Goal: Complete Application Form: Complete application form

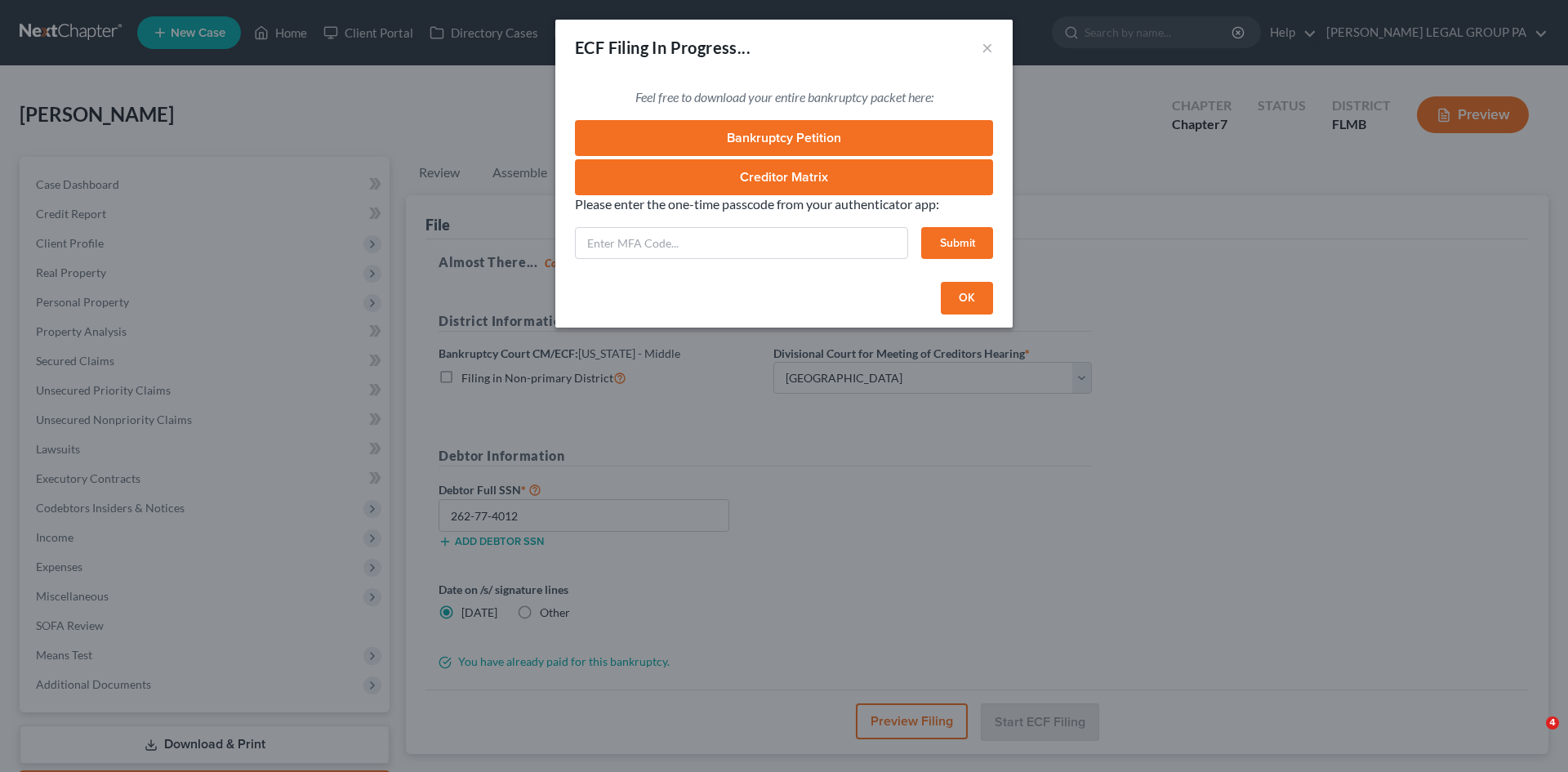
select select "3"
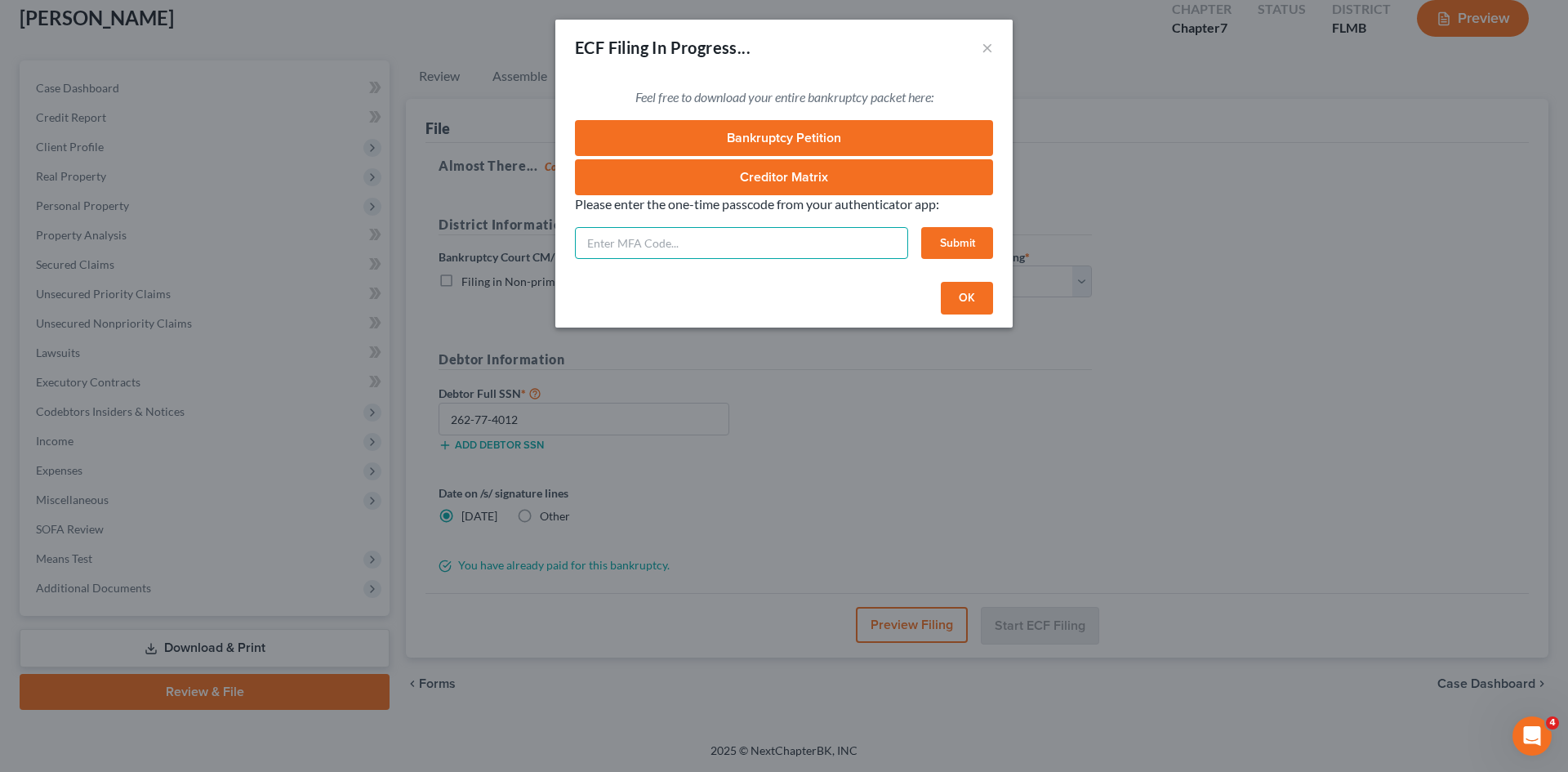
click at [734, 252] on input "text" at bounding box center [741, 243] width 333 height 32
type input "577657"
click at [974, 242] on button "Submit" at bounding box center [957, 243] width 72 height 32
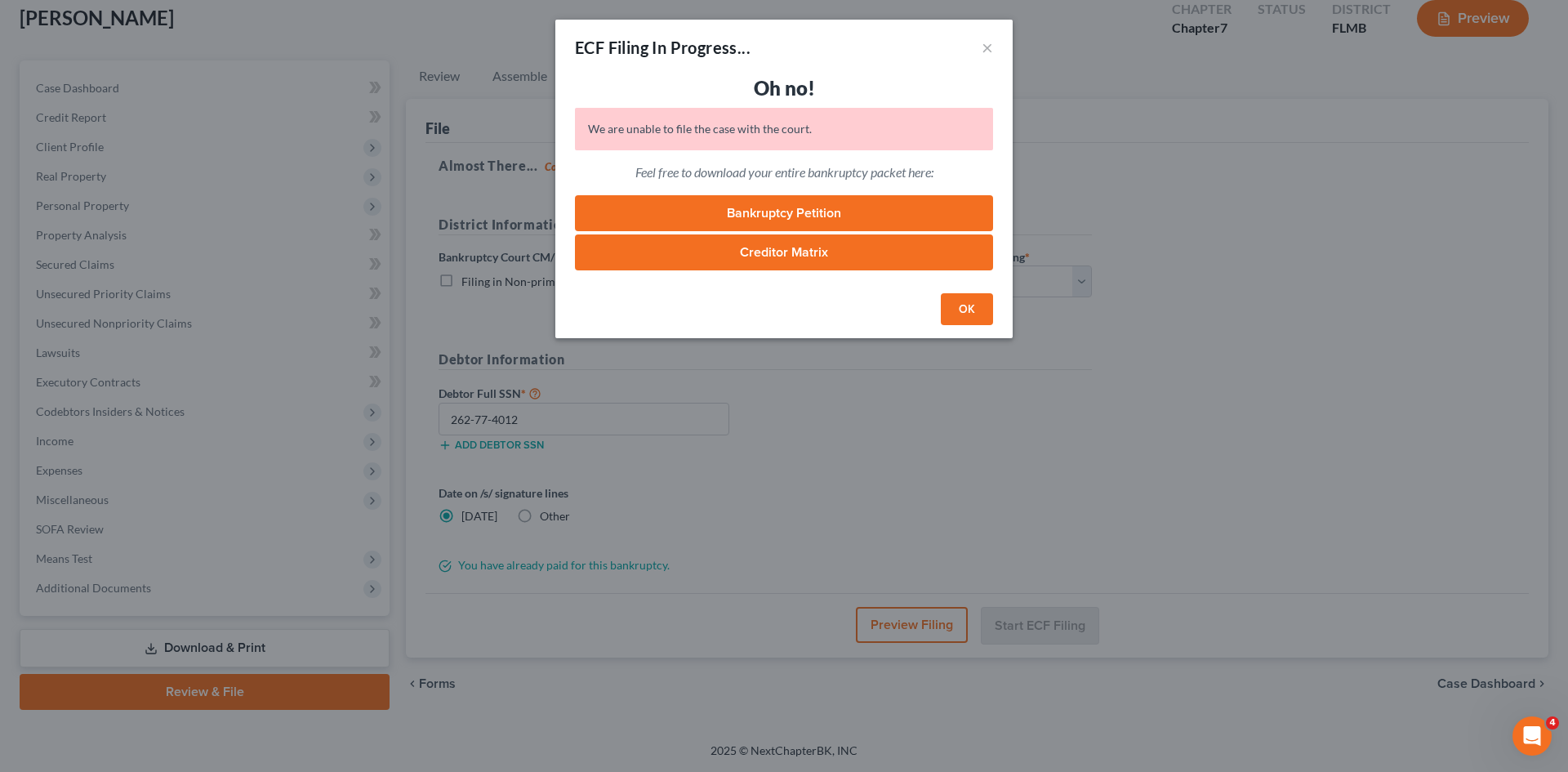
click at [972, 313] on button "OK" at bounding box center [967, 309] width 53 height 32
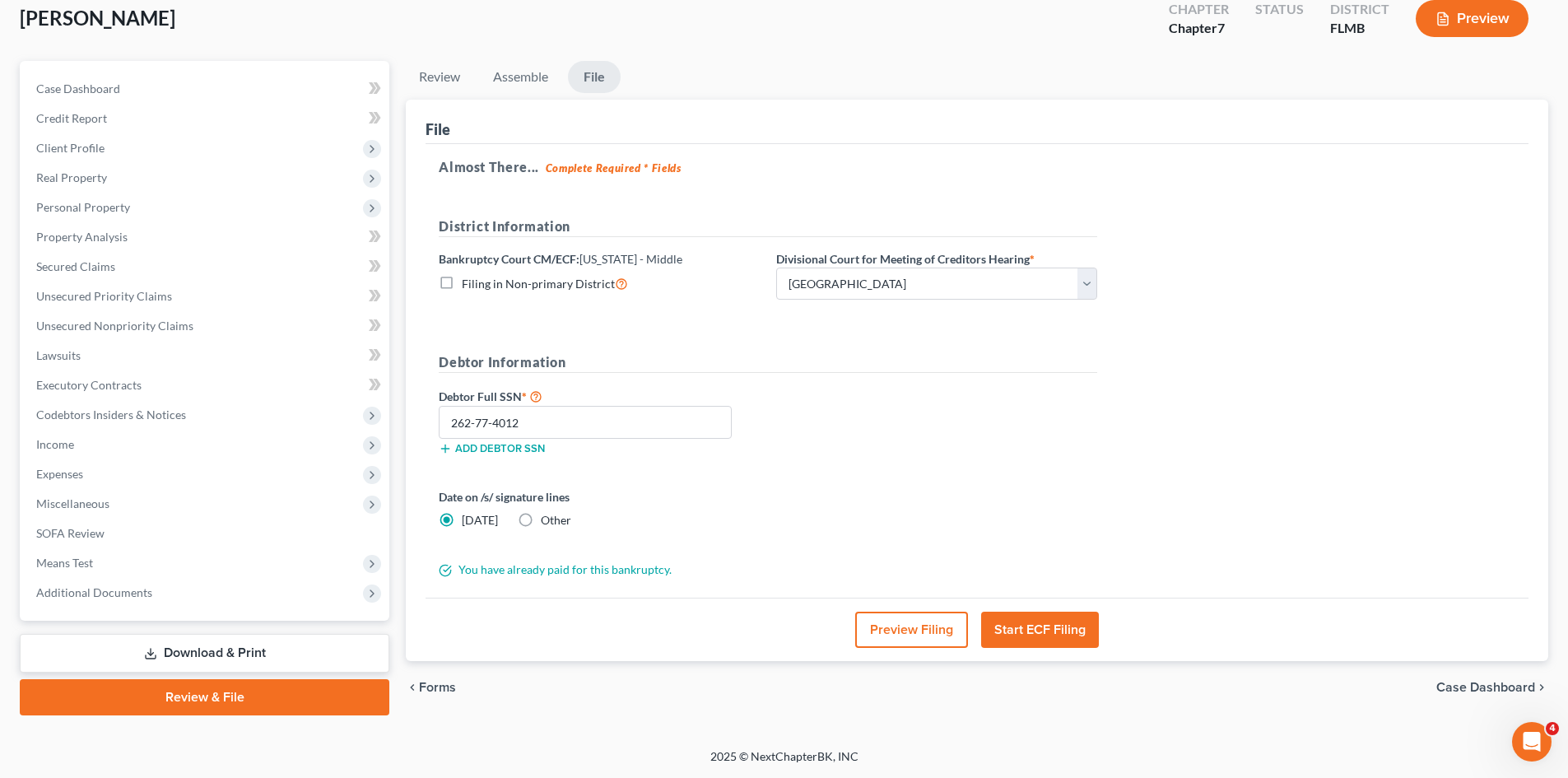
click at [1007, 638] on button "Start ECF Filing" at bounding box center [1039, 629] width 118 height 36
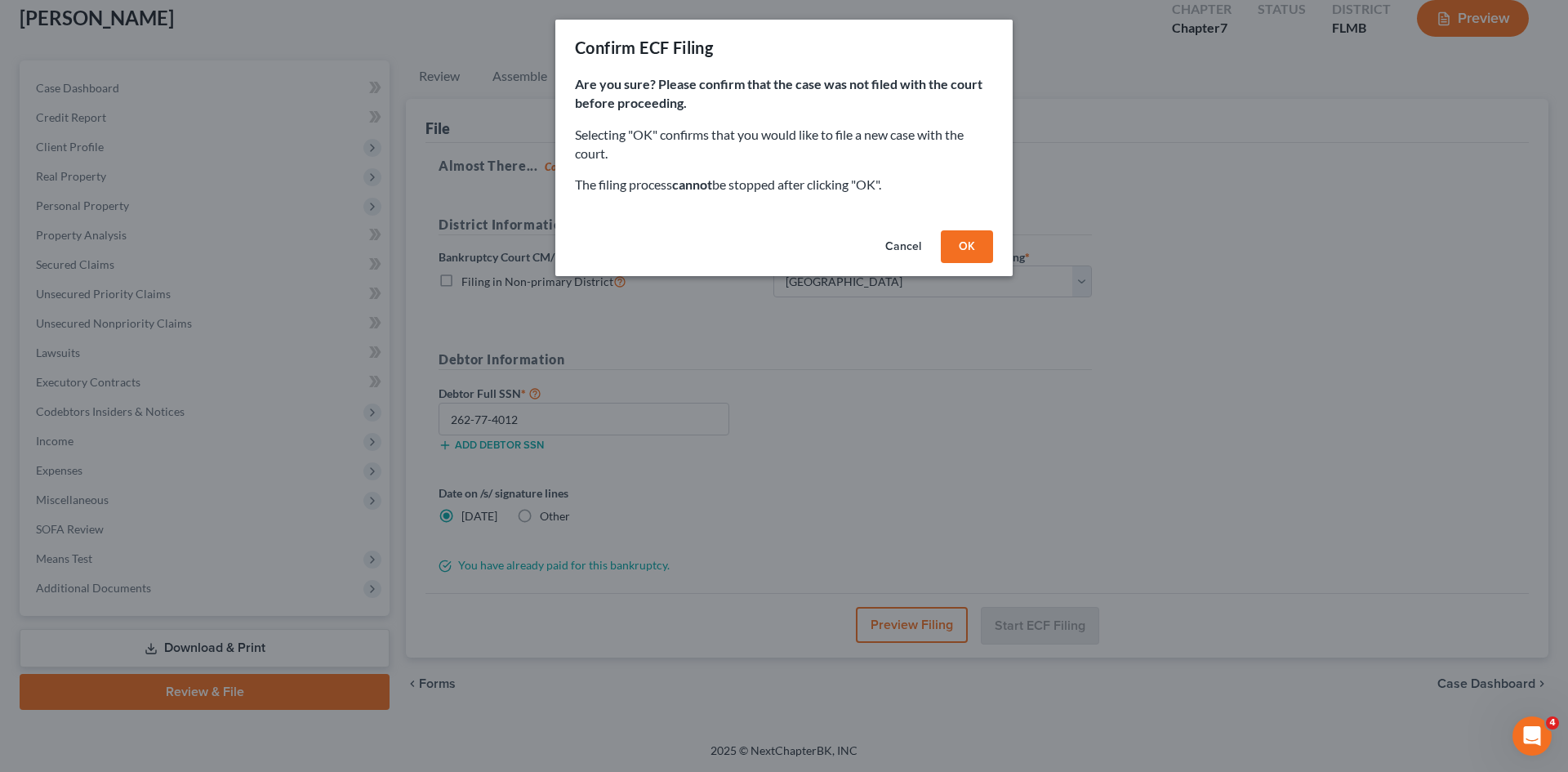
click at [957, 239] on button "OK" at bounding box center [967, 246] width 53 height 32
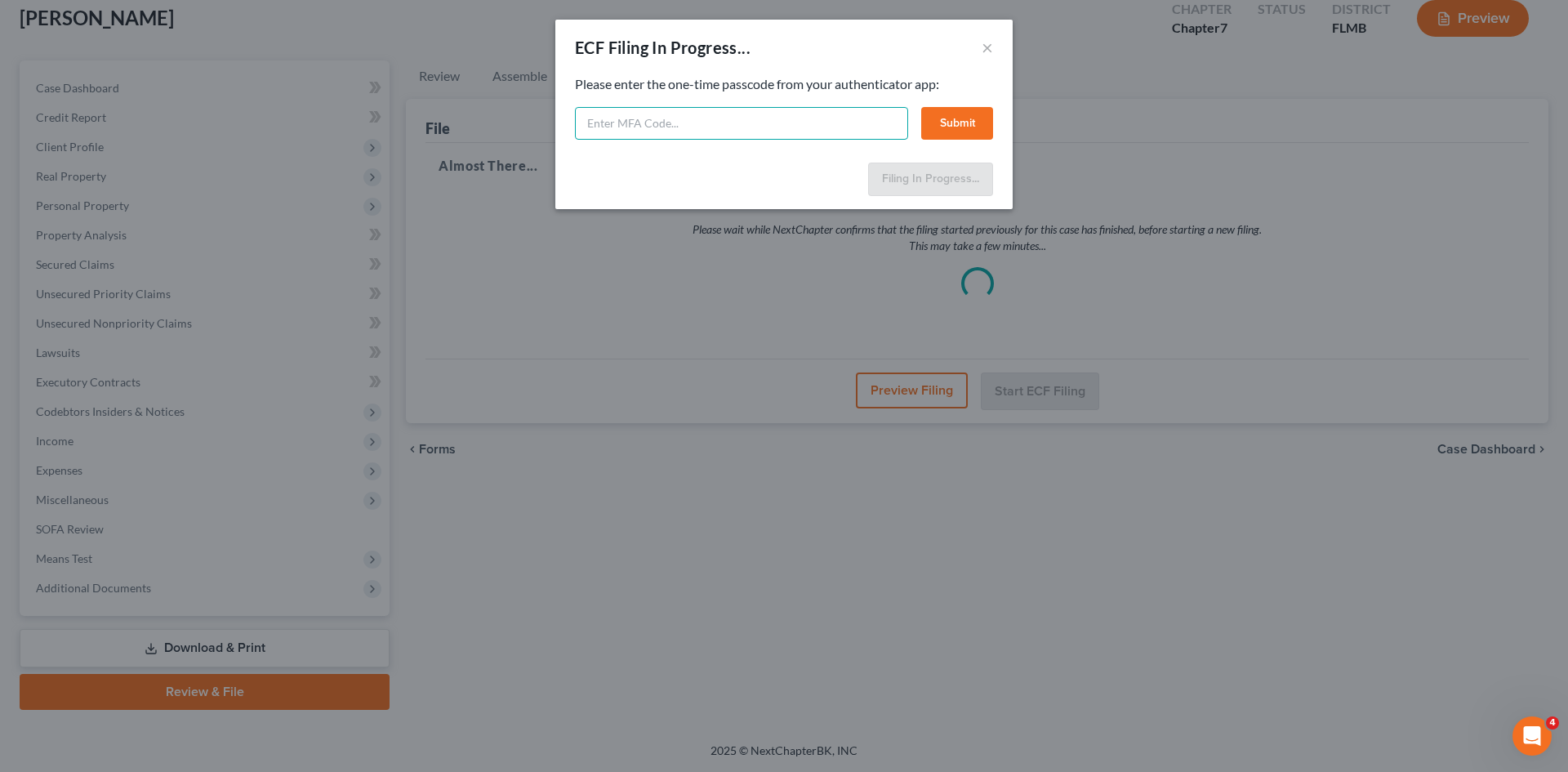
click at [764, 126] on input "text" at bounding box center [741, 123] width 333 height 32
type input "459550"
click at [975, 126] on button "Submit" at bounding box center [957, 123] width 72 height 32
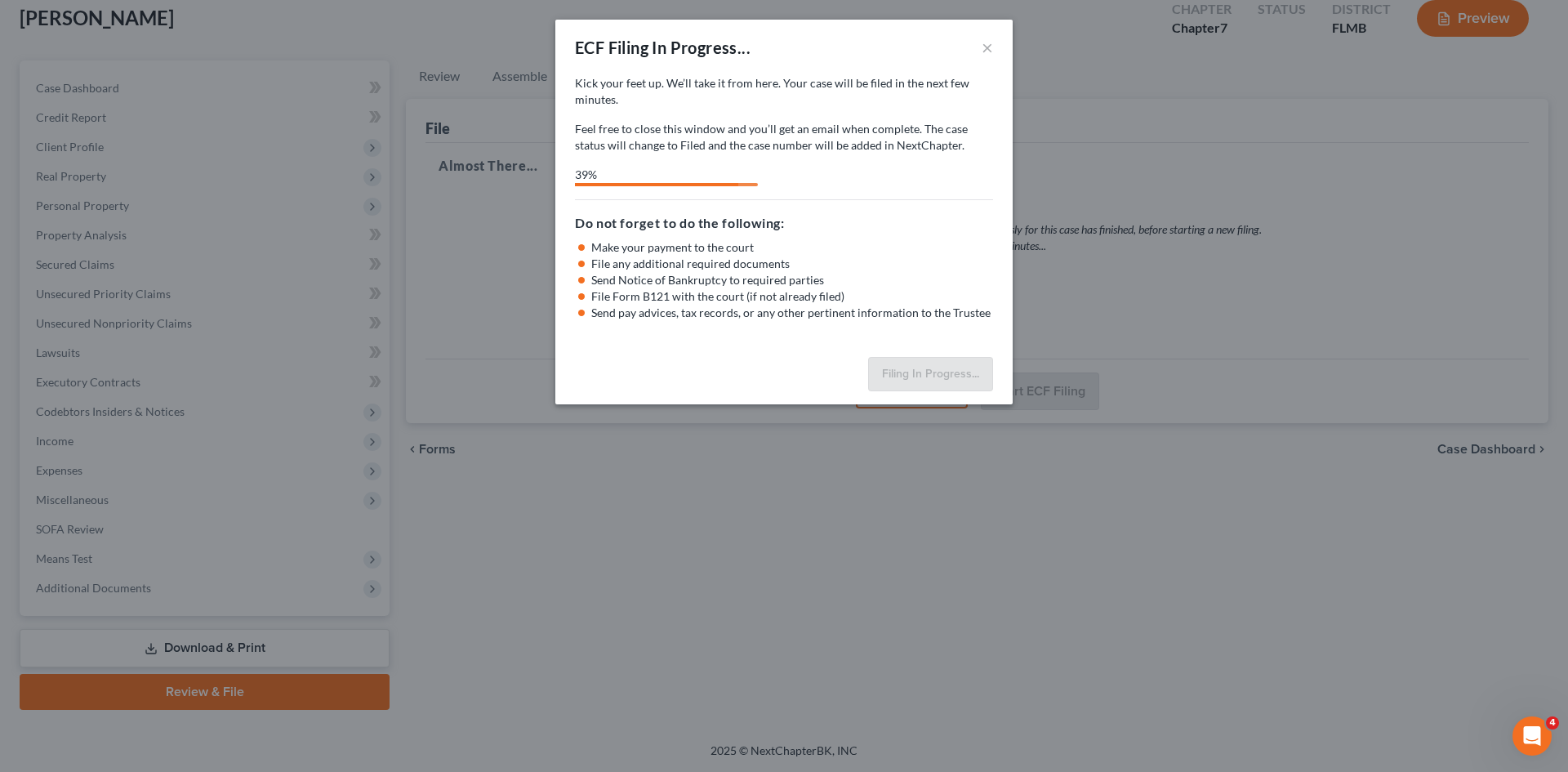
select select "3"
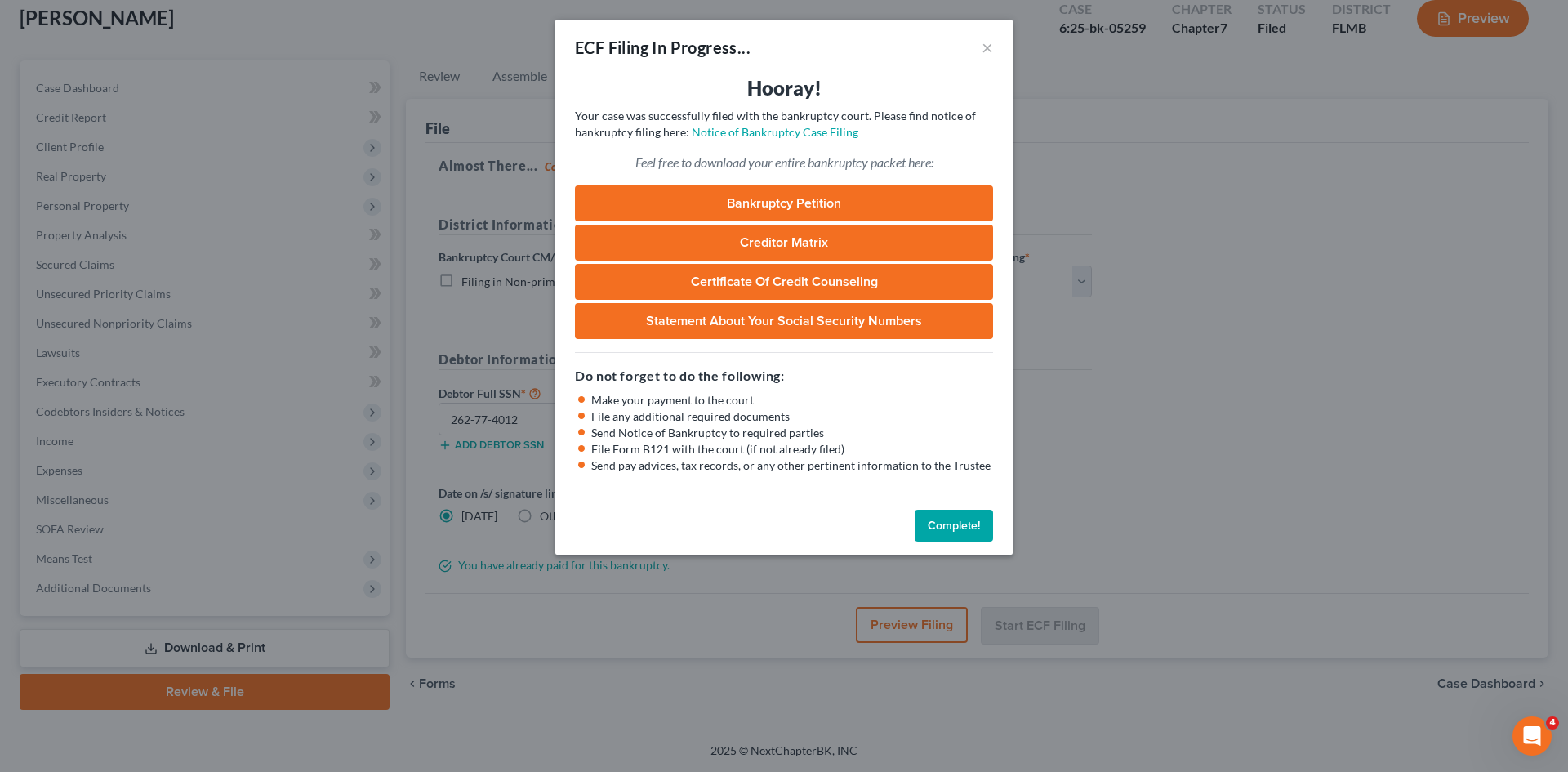
drag, startPoint x: 964, startPoint y: 519, endPoint x: 1083, endPoint y: 73, distance: 461.6
click at [964, 519] on button "Complete!" at bounding box center [953, 525] width 78 height 32
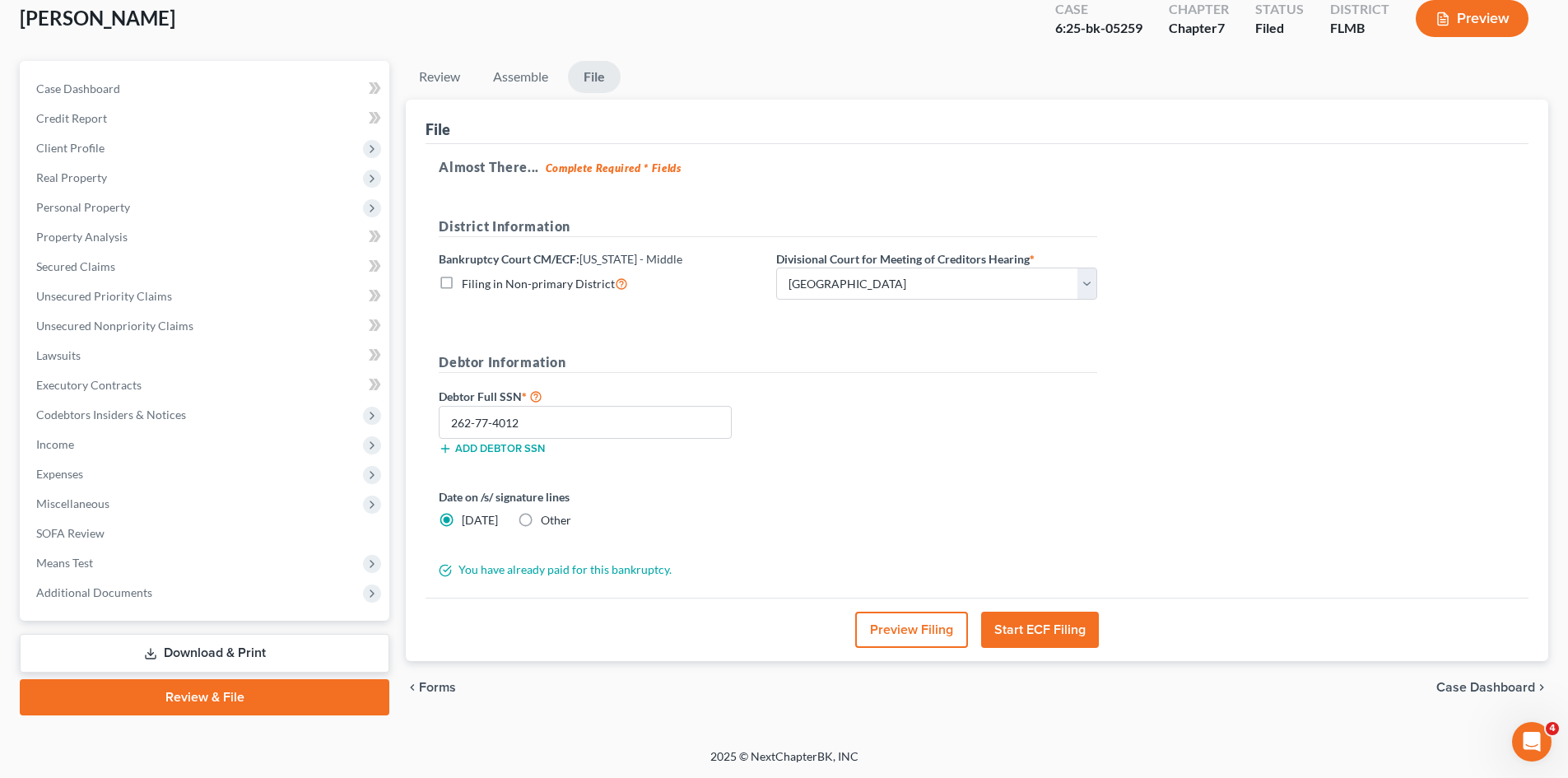
click at [1107, 31] on div "6:25-bk-05259" at bounding box center [1098, 27] width 88 height 19
click at [1145, 29] on div "Case 6:25-bk-05259" at bounding box center [1098, 19] width 113 height 49
drag, startPoint x: 1151, startPoint y: 30, endPoint x: 1055, endPoint y: 33, distance: 96.0
click at [1055, 33] on div "Case 6:25-bk-05259" at bounding box center [1098, 19] width 113 height 49
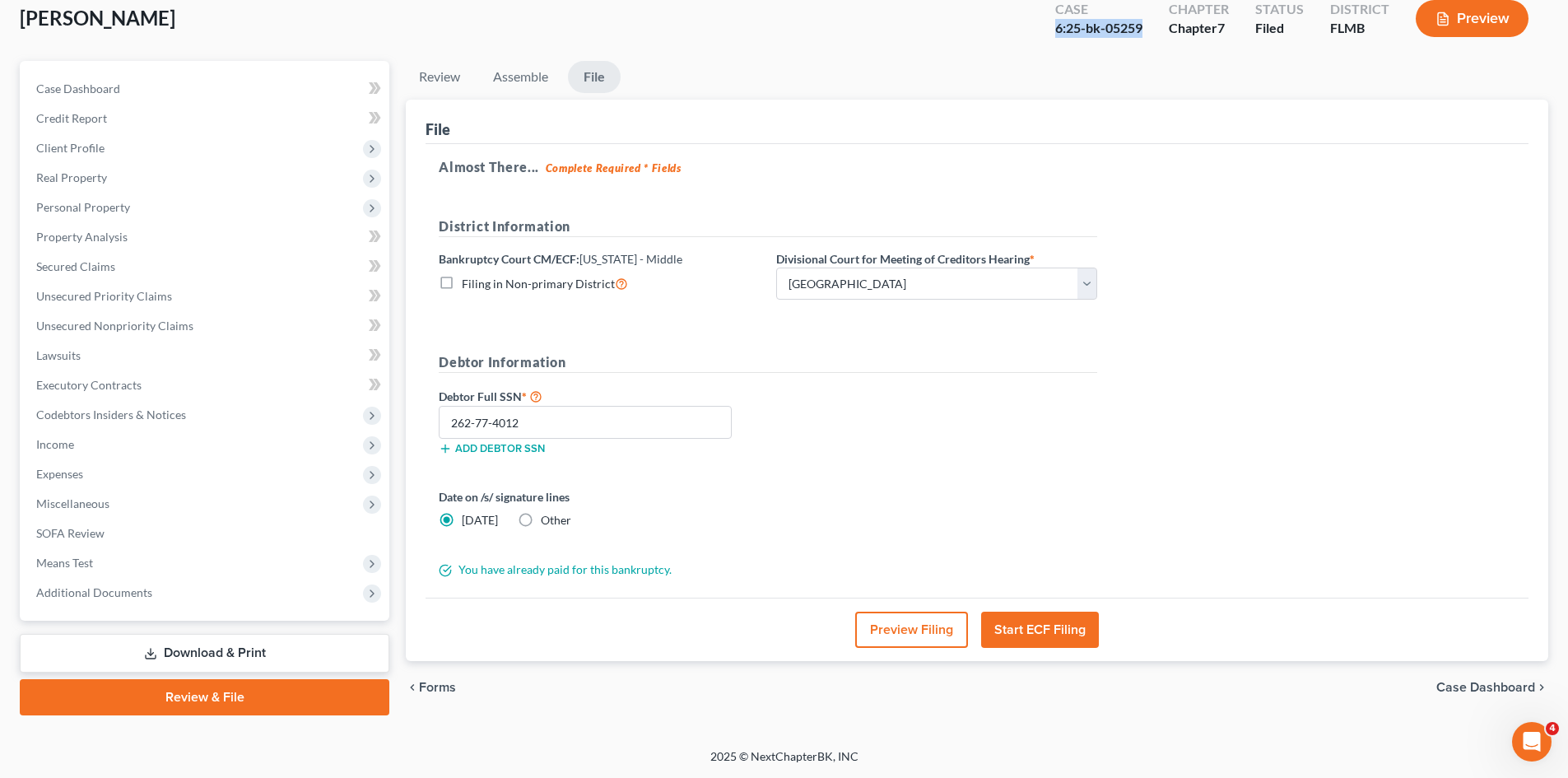
copy div "6:25-bk-05259"
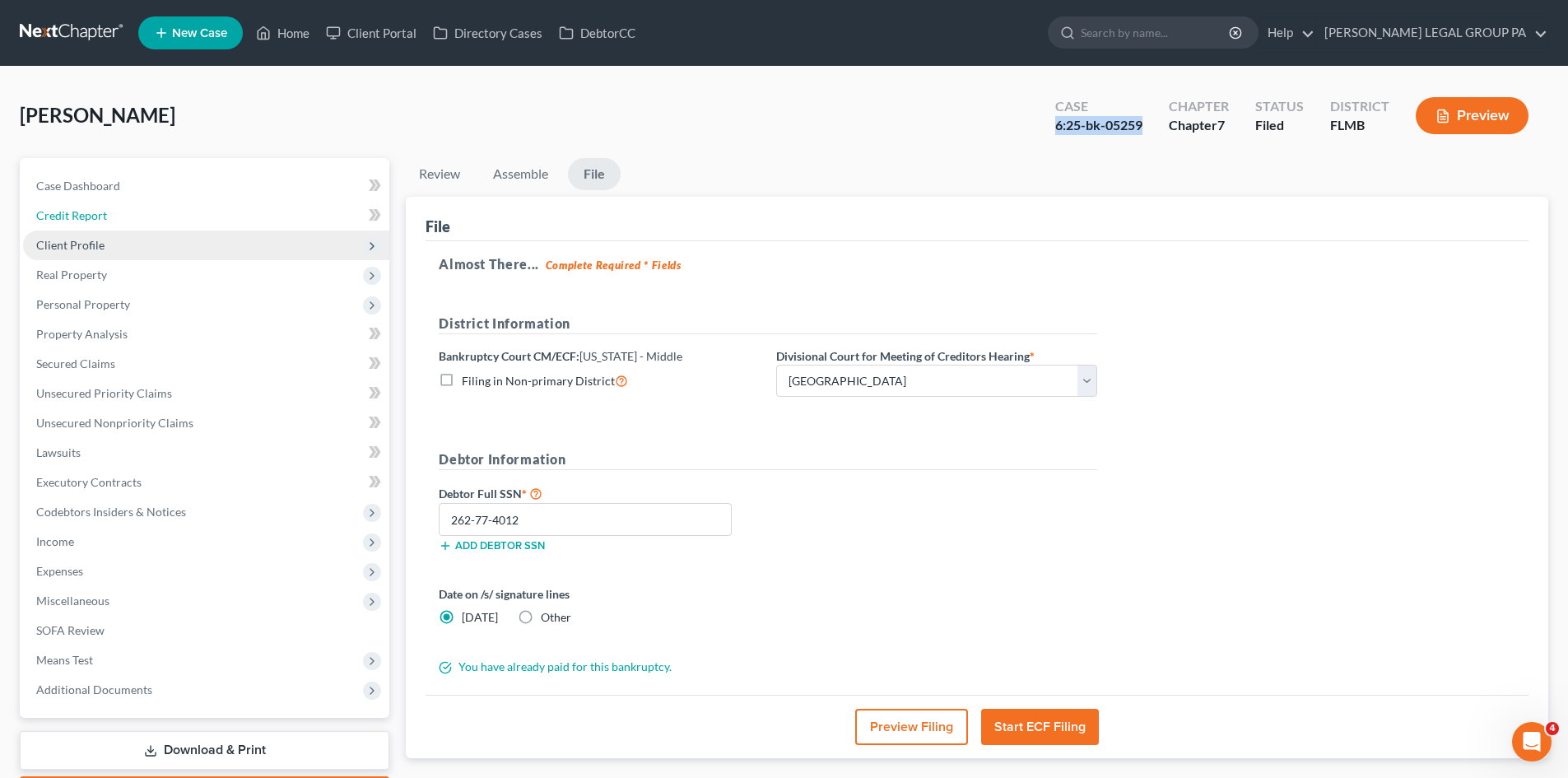
drag, startPoint x: 89, startPoint y: 218, endPoint x: 99, endPoint y: 239, distance: 23.3
click at [89, 218] on span "Credit Report" at bounding box center [72, 215] width 71 height 14
click at [100, 243] on span "Client Profile" at bounding box center [70, 245] width 68 height 14
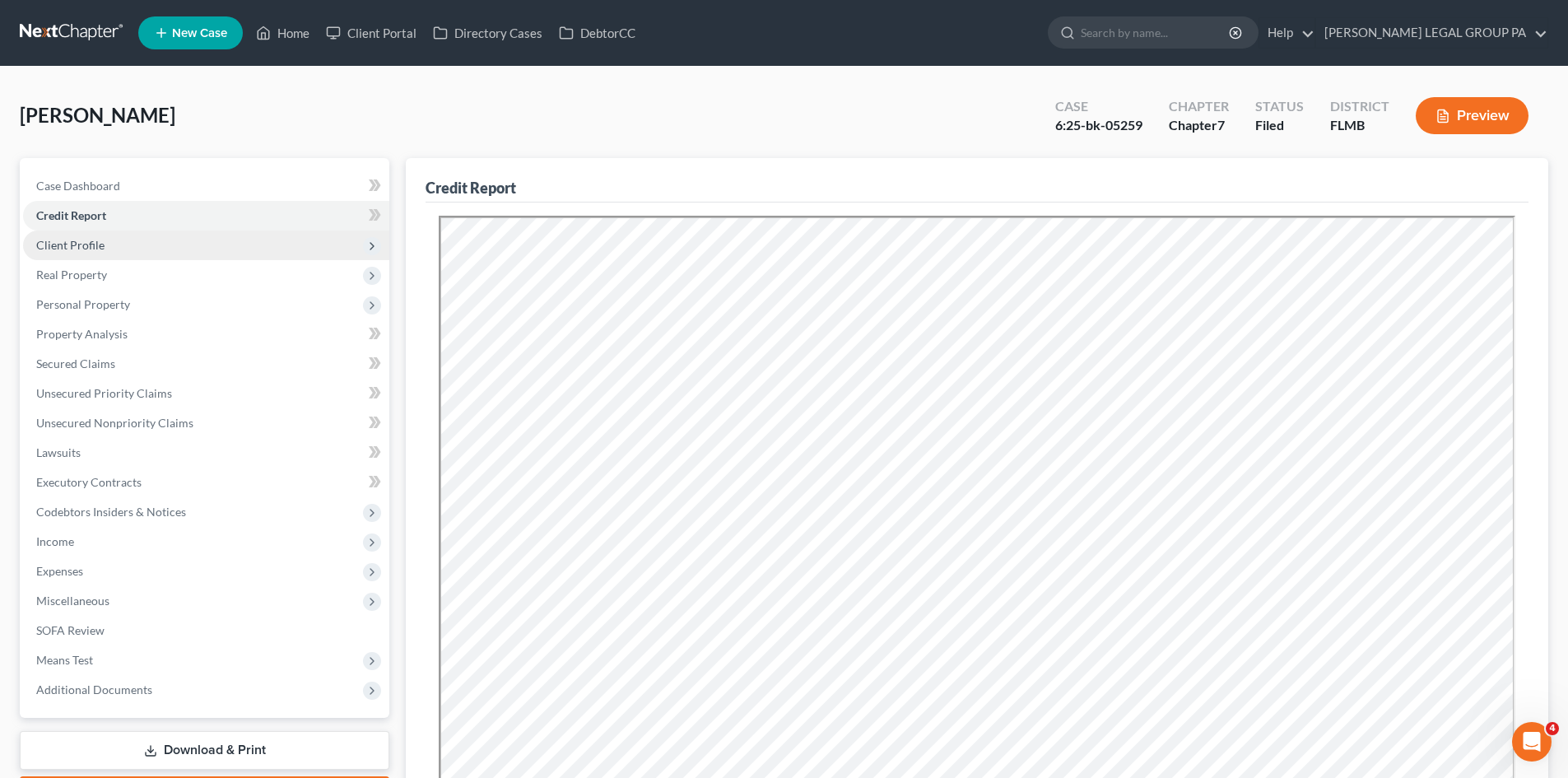
click at [112, 254] on span "Client Profile" at bounding box center [206, 246] width 366 height 30
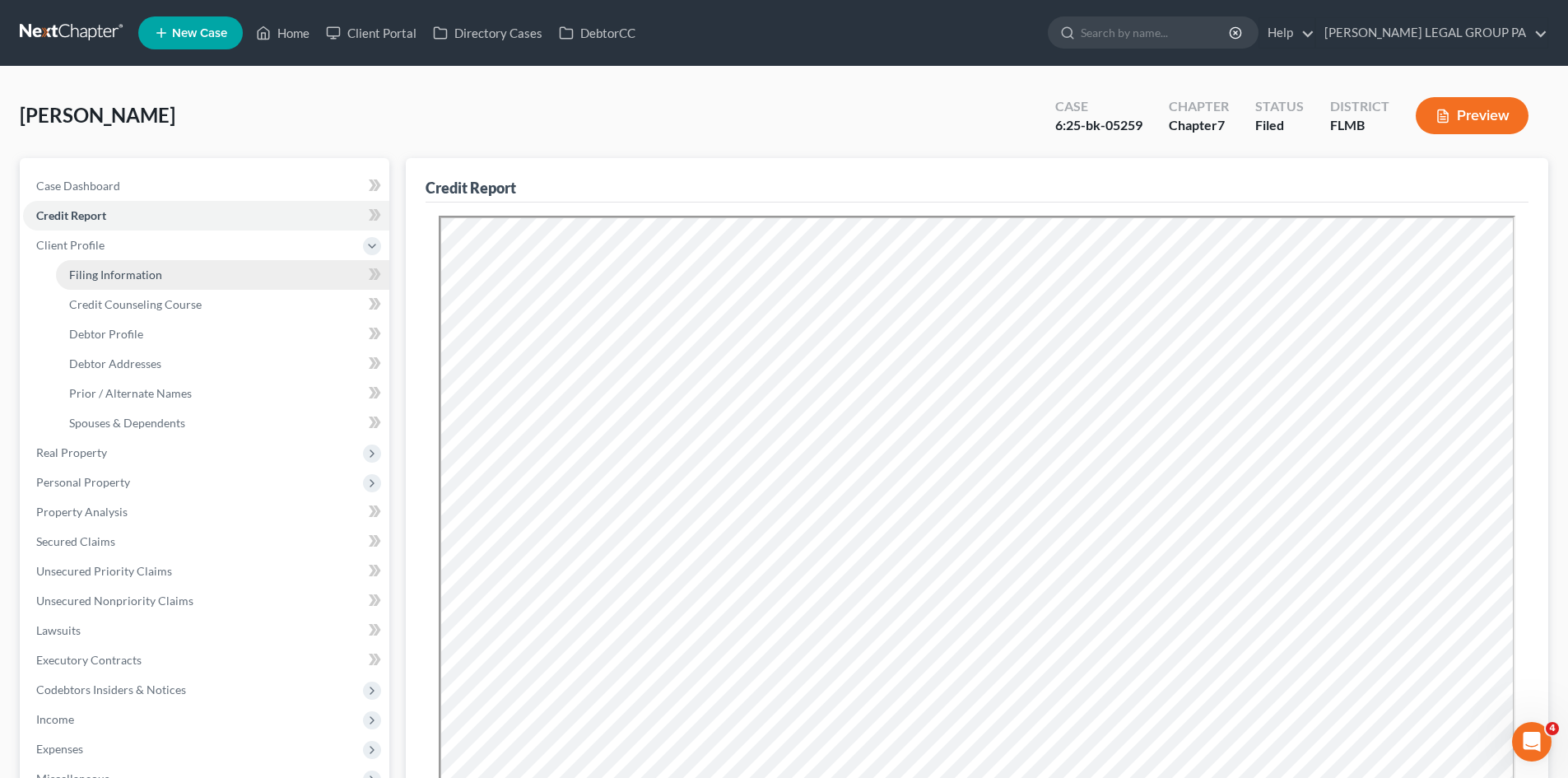
click at [128, 275] on span "Filing Information" at bounding box center [115, 274] width 93 height 14
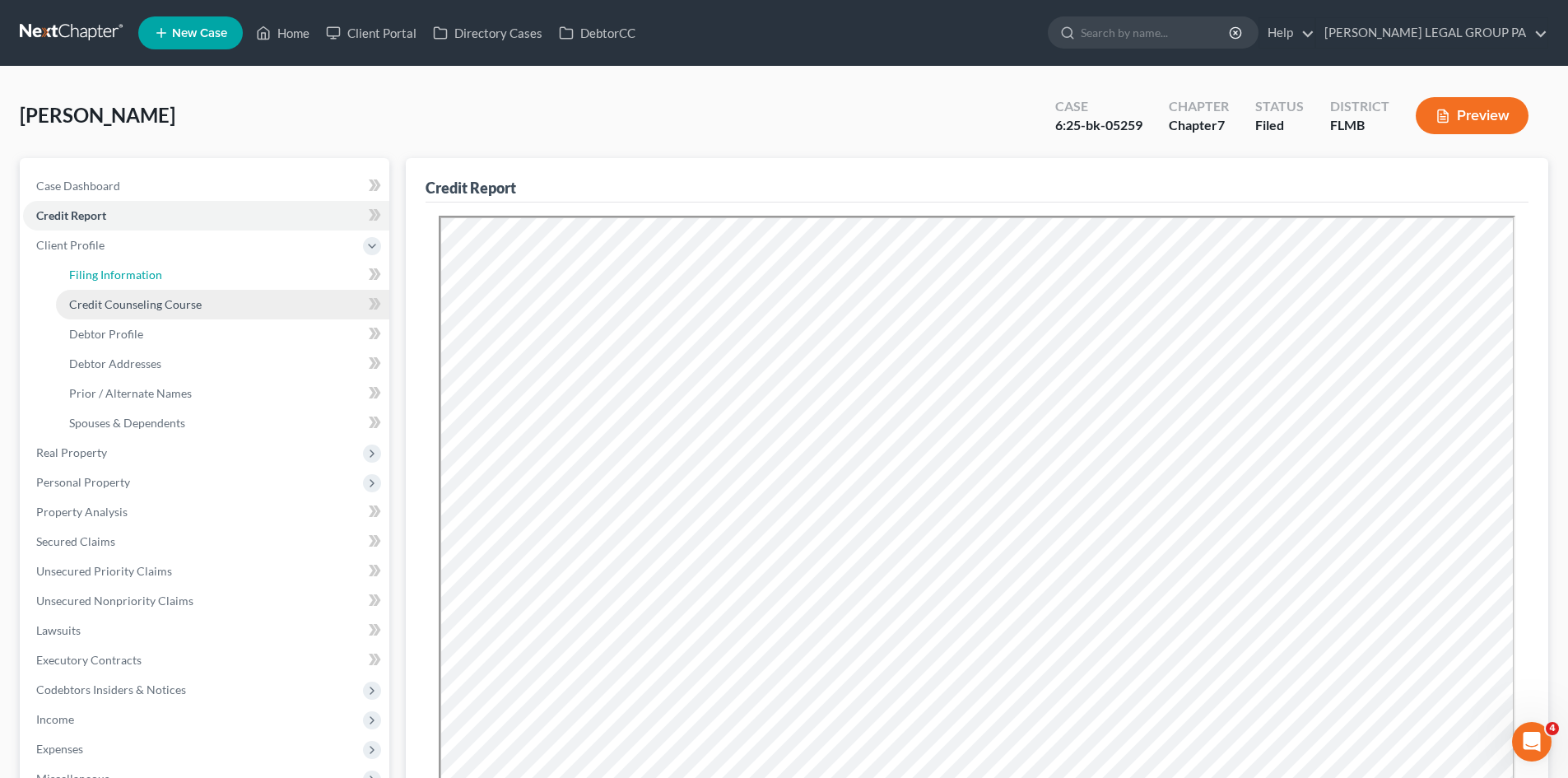
select select "2"
select select "0"
select select "15"
select select "0"
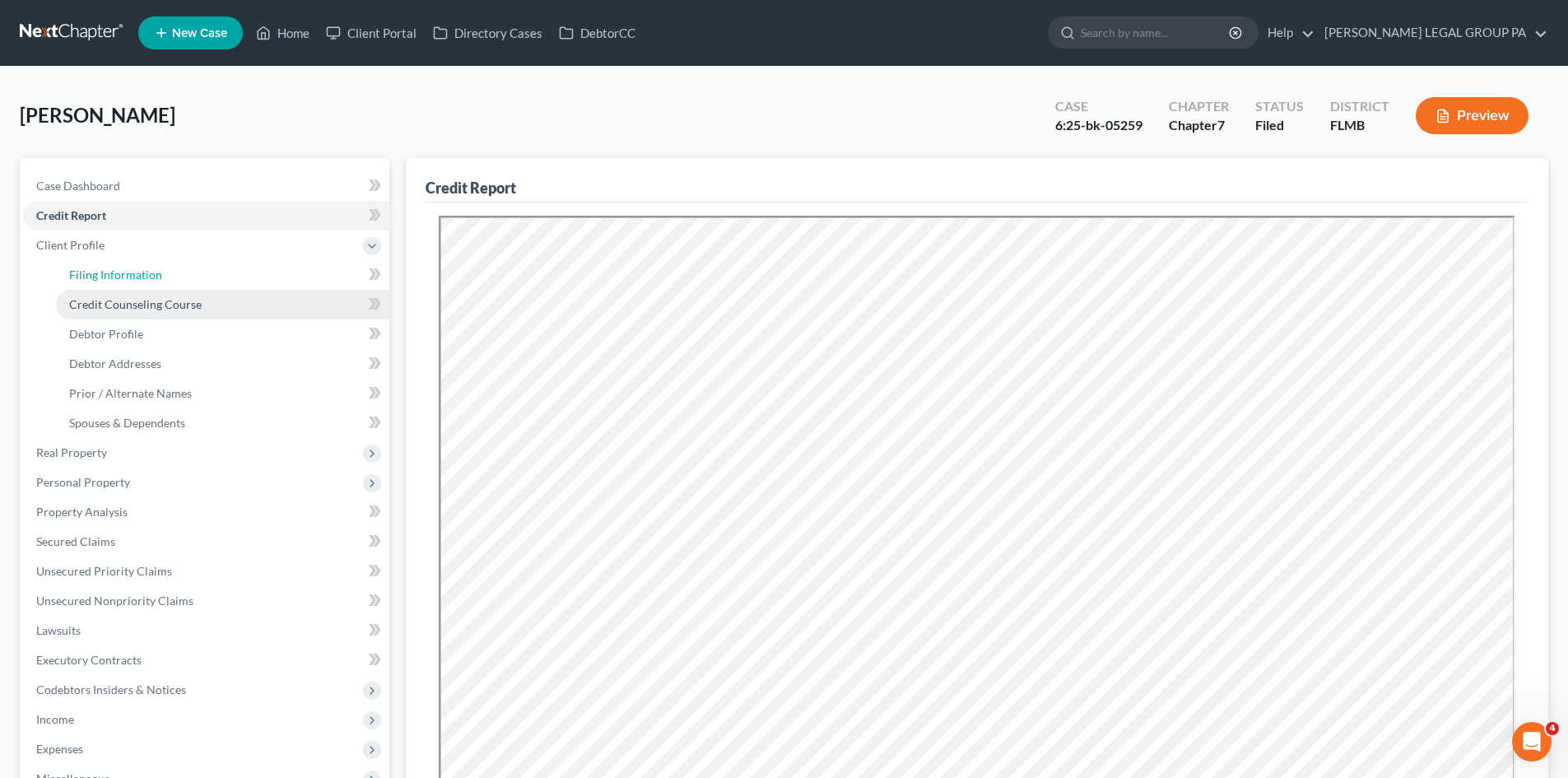
select select "9"
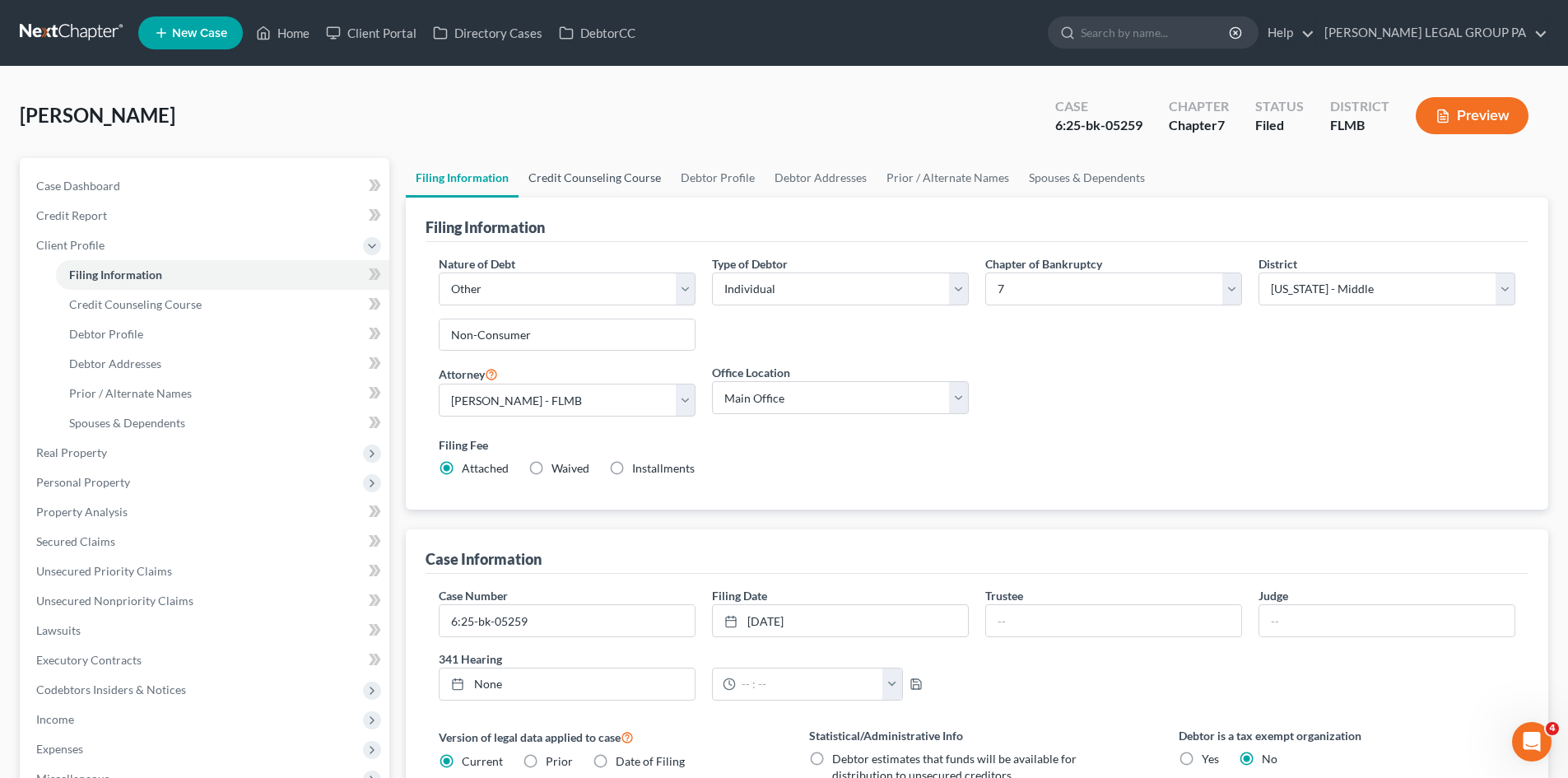
click at [585, 182] on link "Credit Counseling Course" at bounding box center [594, 178] width 152 height 40
